Goal: Task Accomplishment & Management: Manage account settings

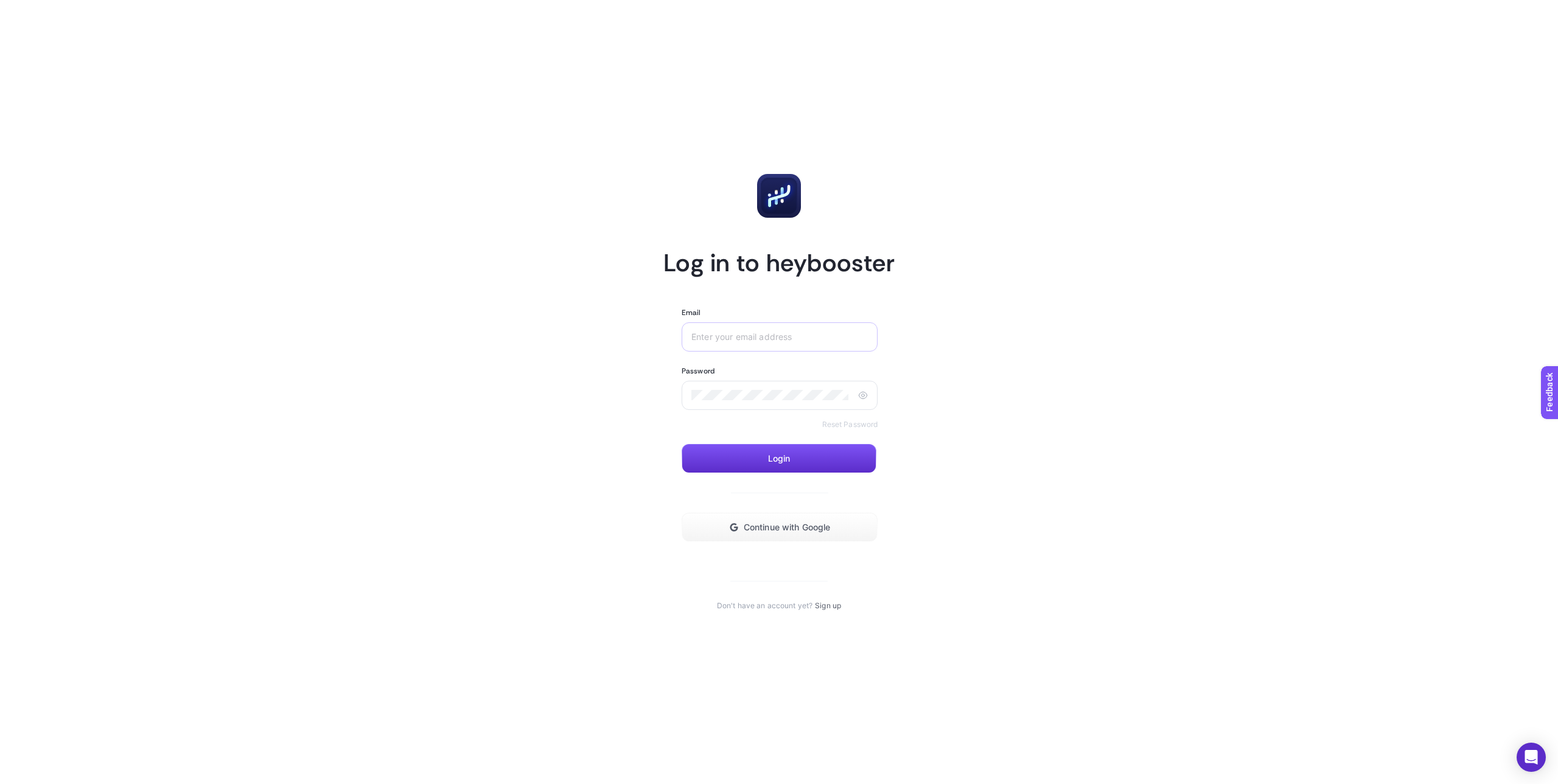
click at [868, 337] on div at bounding box center [868, 337] width 0 height 0
click at [1007, 314] on article "Log in to heybooster Email Password Reset Password Login Continue with Google D…" at bounding box center [779, 392] width 847 height 755
click at [739, 334] on input "Email" at bounding box center [777, 337] width 172 height 10
paste input "[EMAIL_ADDRESS][DOMAIN_NAME]"
type input "[EMAIL_ADDRESS][DOMAIN_NAME]"
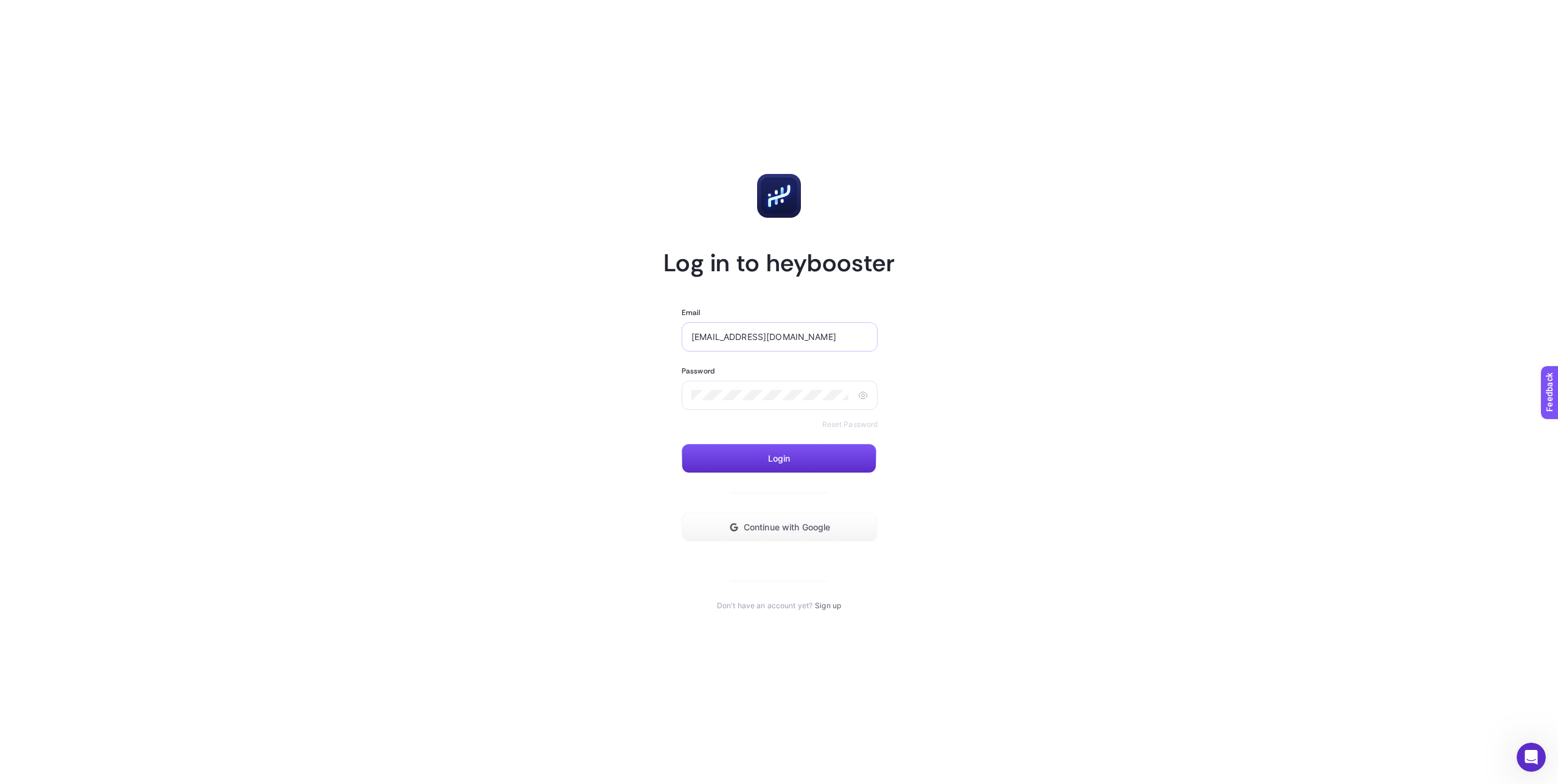
click at [688, 335] on div "[EMAIL_ADDRESS][DOMAIN_NAME]" at bounding box center [780, 337] width 196 height 29
click at [690, 338] on div "[EMAIL_ADDRESS][DOMAIN_NAME]" at bounding box center [780, 337] width 196 height 29
click at [697, 338] on input "[EMAIL_ADDRESS][DOMAIN_NAME]" at bounding box center [777, 337] width 172 height 10
click at [857, 425] on link "Reset Password" at bounding box center [850, 425] width 56 height 10
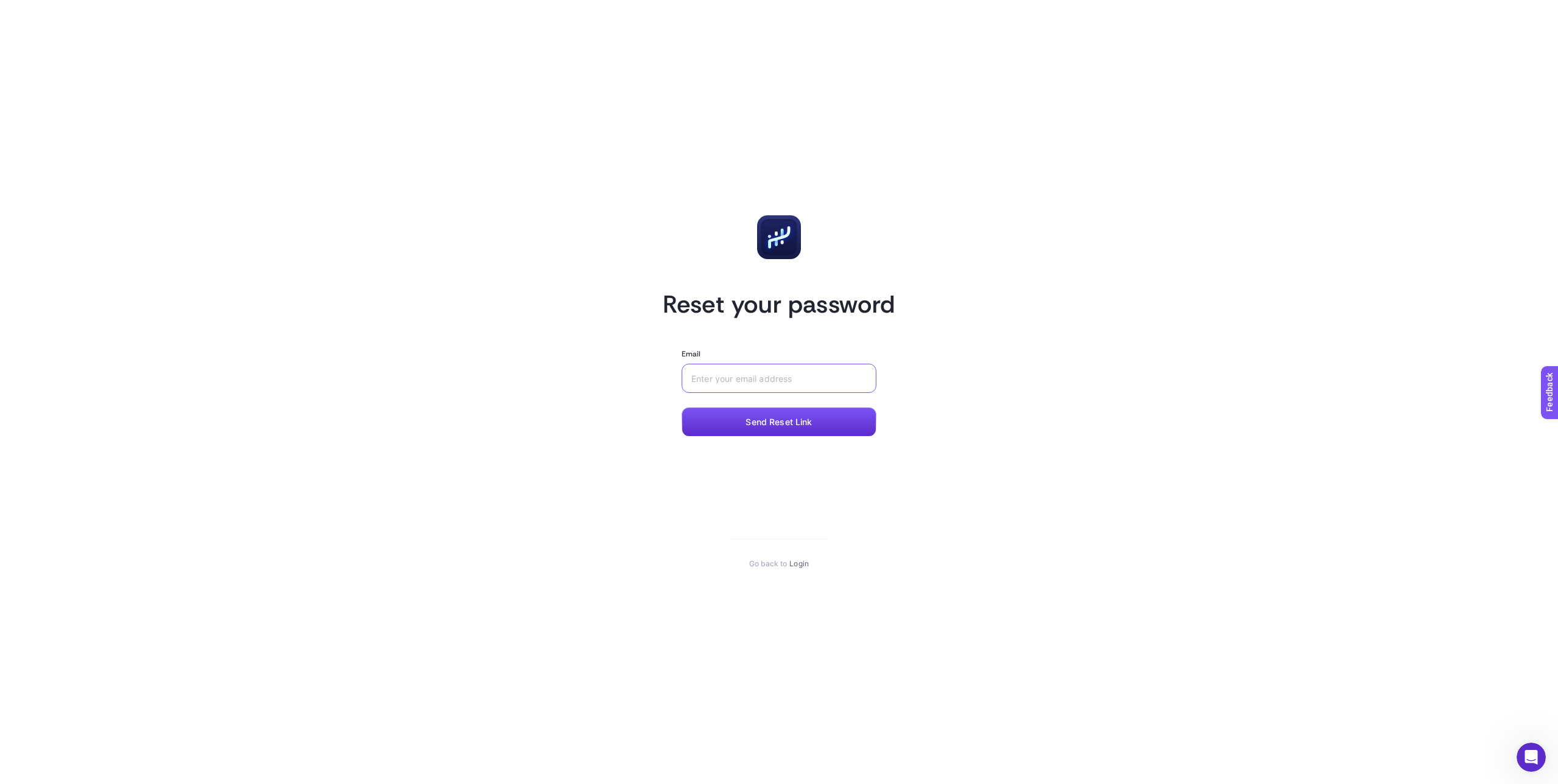
click at [739, 381] on input "Email" at bounding box center [776, 379] width 170 height 10
paste input "[EMAIL_ADDRESS][DOMAIN_NAME]"
type input "[EMAIL_ADDRESS][DOMAIN_NAME]"
click at [777, 427] on span "Send Reset Link" at bounding box center [779, 422] width 67 height 10
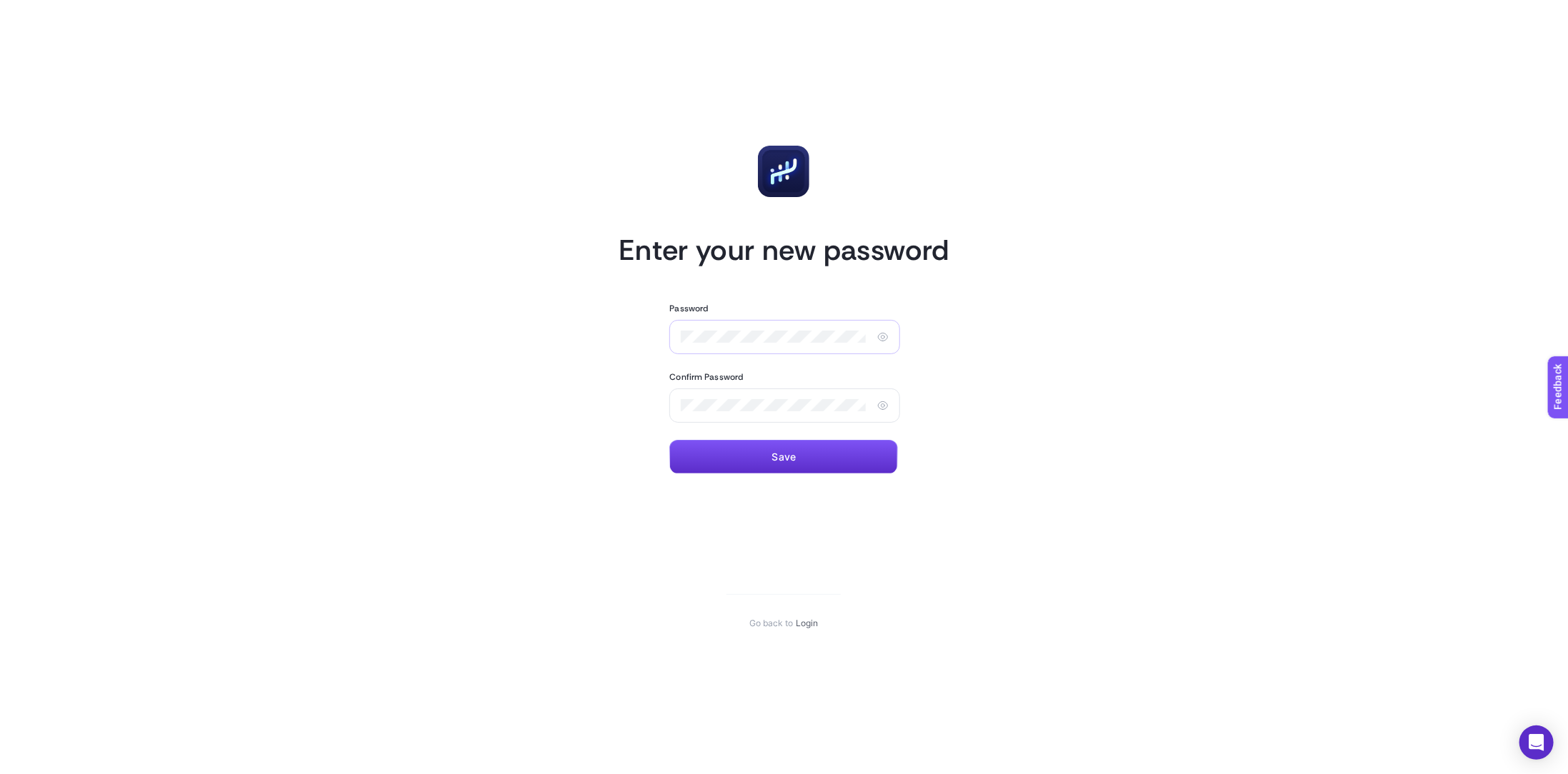
click at [872, 337] on div at bounding box center [872, 337] width 0 height 0
click at [789, 458] on span "Save" at bounding box center [784, 457] width 24 height 12
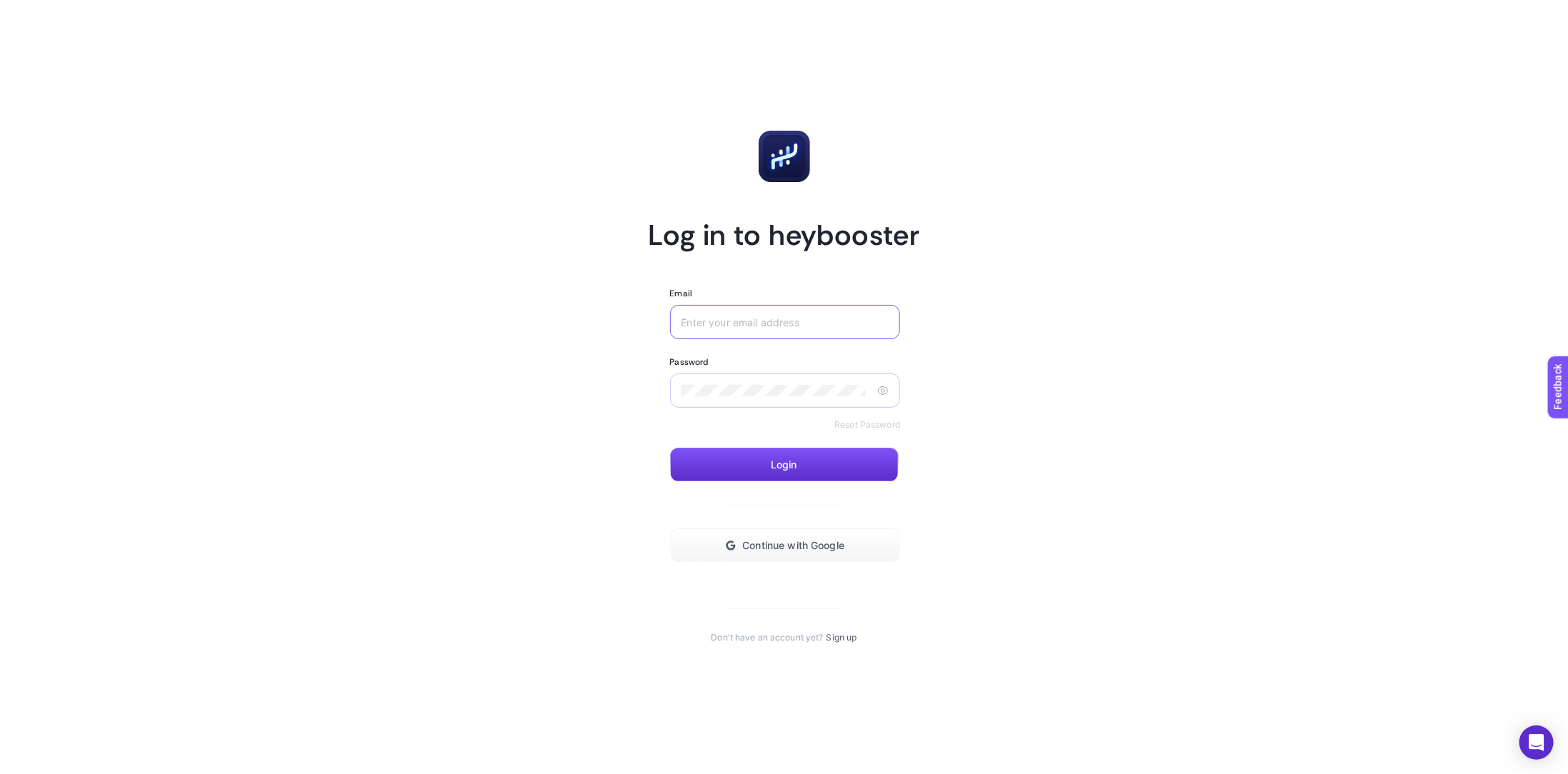
type input "[EMAIL_ADDRESS][DOMAIN_NAME]"
click at [779, 466] on span "Login" at bounding box center [784, 465] width 26 height 12
